Goal: Check status: Check status

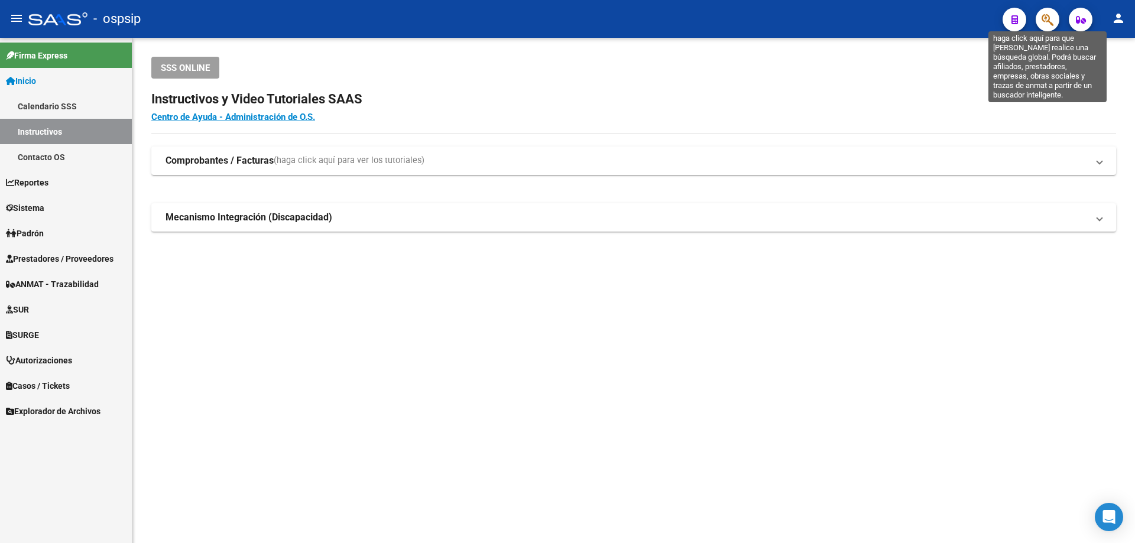
click at [1044, 19] on icon "button" at bounding box center [1048, 20] width 12 height 14
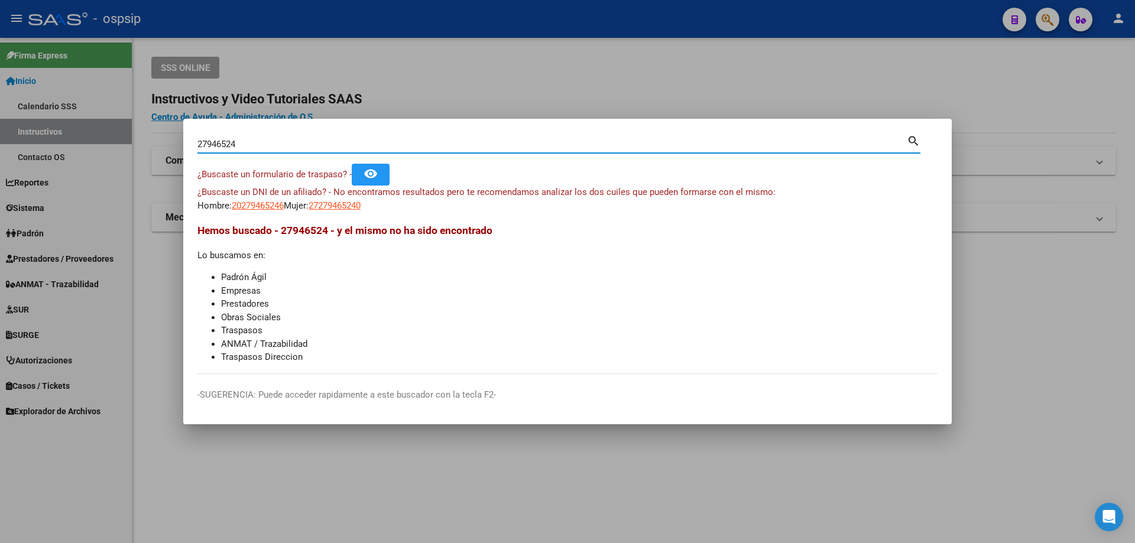
click at [211, 141] on input "27946524" at bounding box center [552, 144] width 710 height 11
drag, startPoint x: 310, startPoint y: 146, endPoint x: 0, endPoint y: 25, distance: 333.2
click at [0, 25] on div "27946524 Buscar (apellido, dni, cuil, nro traspaso, cuit, obra social) search ¿…" at bounding box center [567, 271] width 1135 height 543
paste input "24"
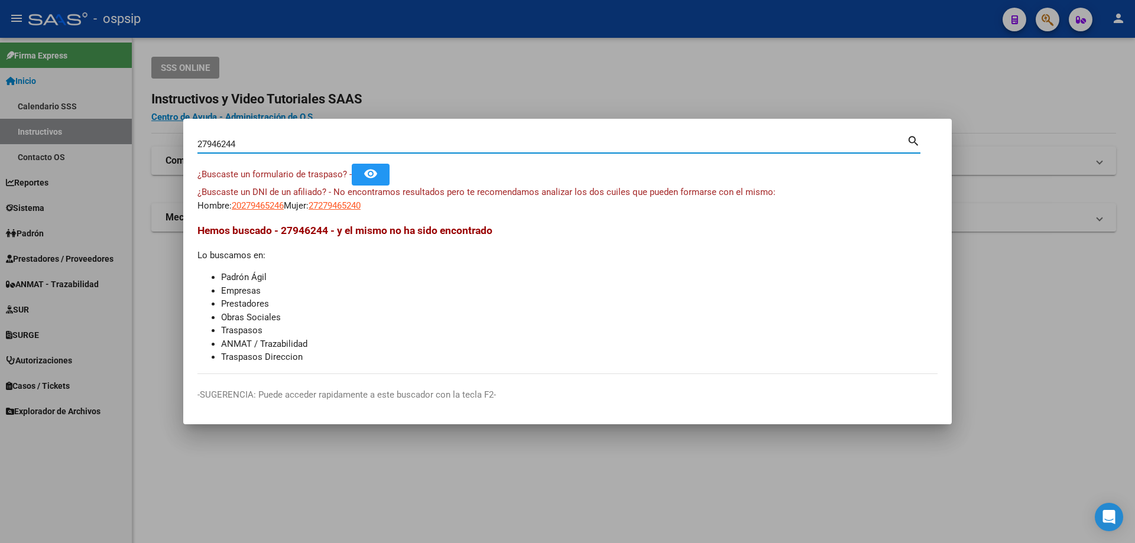
type input "27946244"
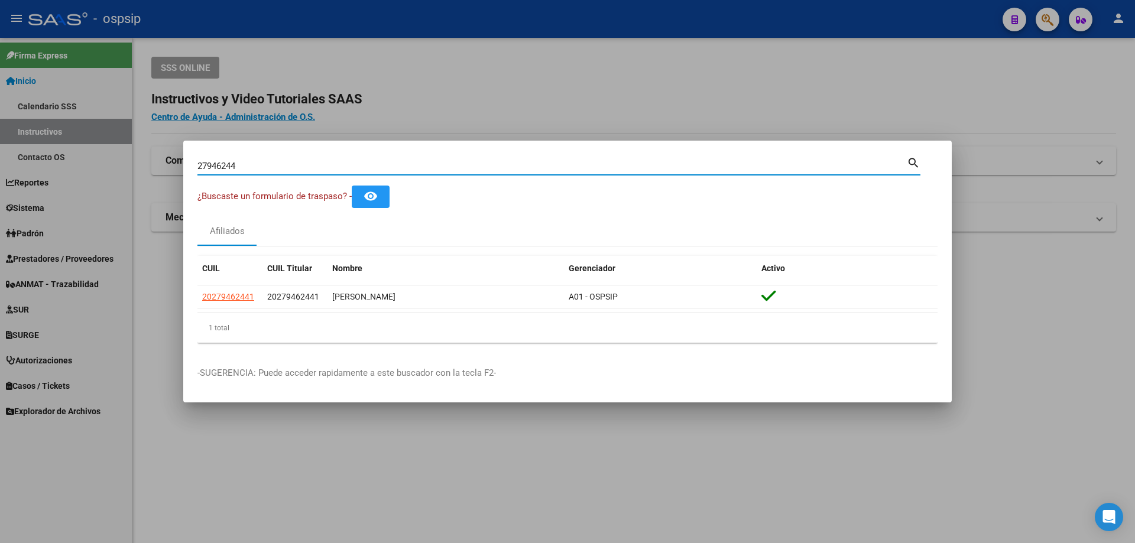
click at [220, 161] on input "27946244" at bounding box center [552, 166] width 710 height 11
